Goal: Task Accomplishment & Management: Use online tool/utility

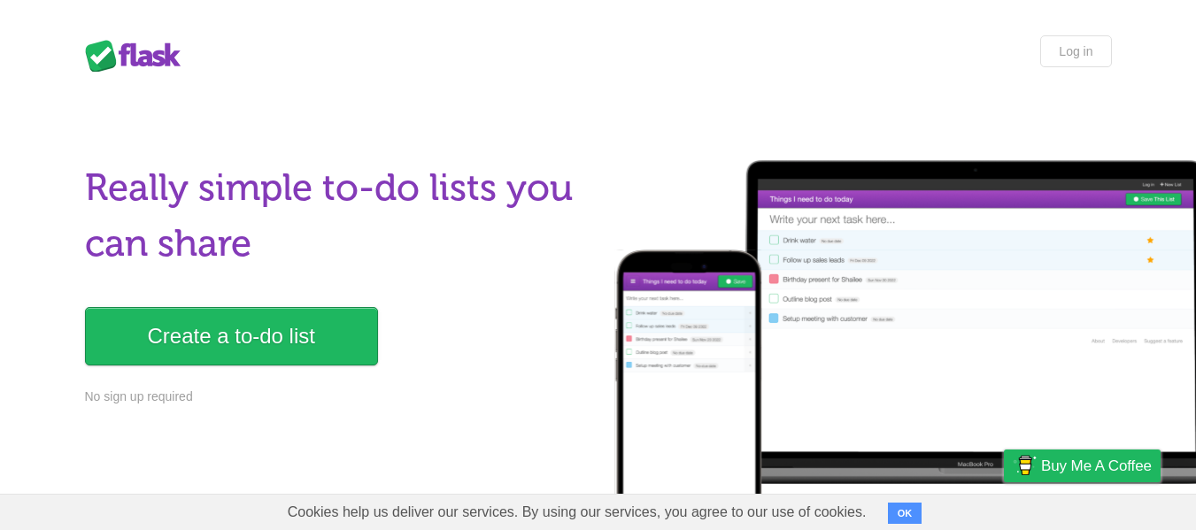
click at [317, 324] on link "Create a to-do list" at bounding box center [231, 336] width 293 height 58
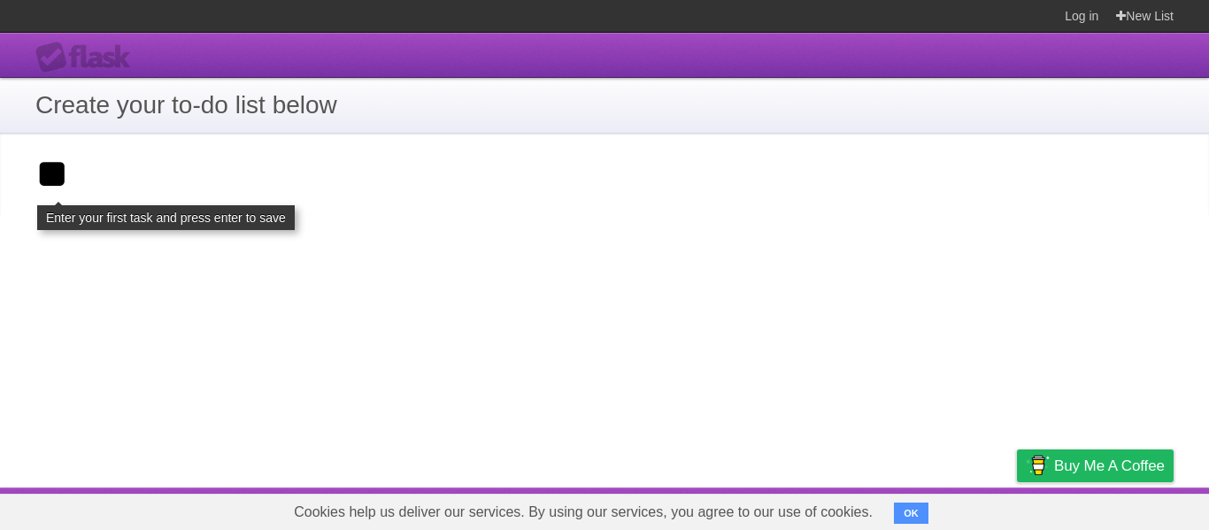
type input "*"
type input "***"
click input "**********" at bounding box center [0, 0] width 0 height 0
